Goal: Find specific page/section: Find specific page/section

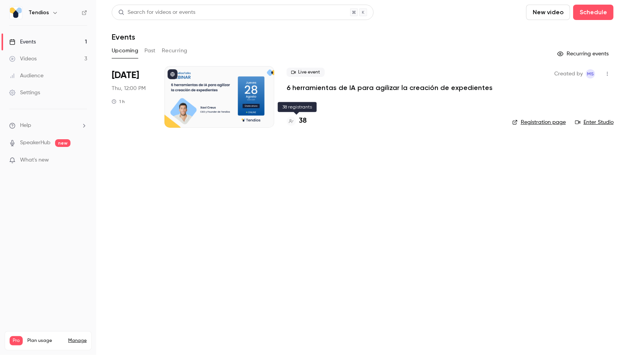
click at [302, 120] on h4 "38" at bounding box center [303, 121] width 8 height 10
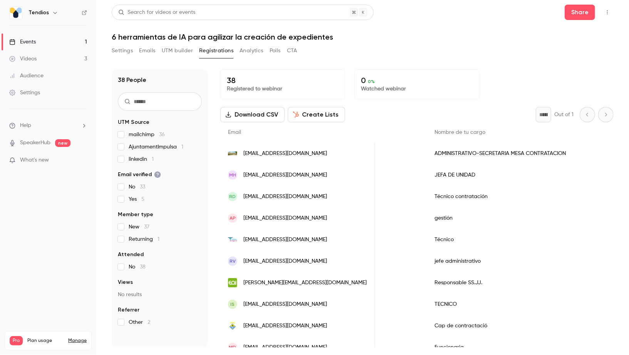
scroll to position [0, 694]
click at [71, 42] on link "Events 1" at bounding box center [48, 42] width 96 height 17
